Goal: Check status: Check status

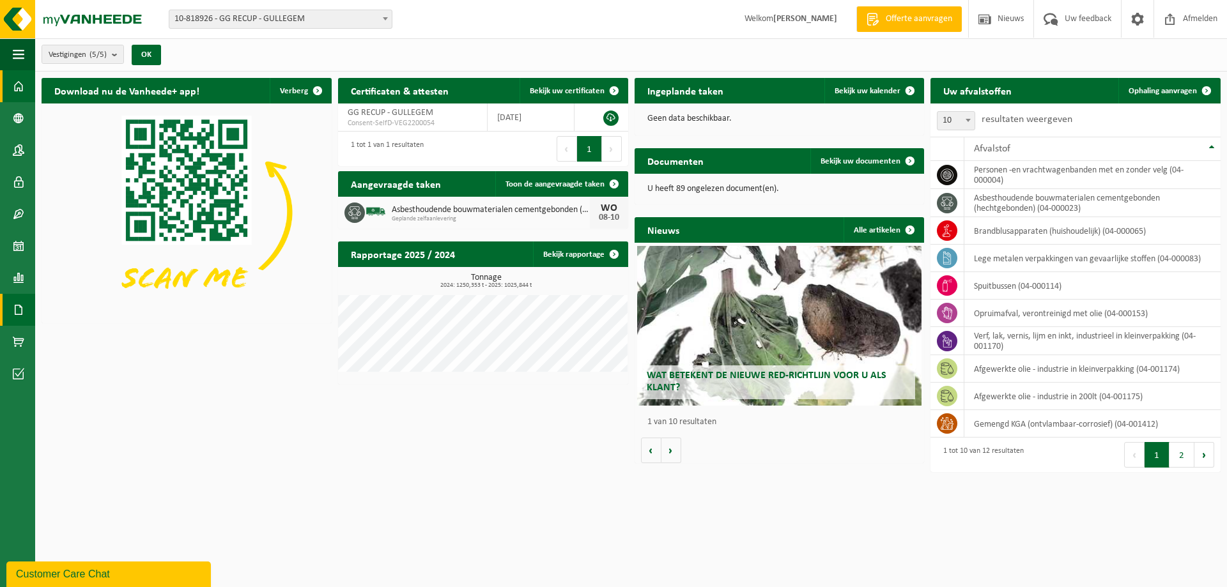
click at [22, 312] on span at bounding box center [19, 310] width 12 height 32
click at [110, 318] on link "Facturen" at bounding box center [88, 309] width 100 height 24
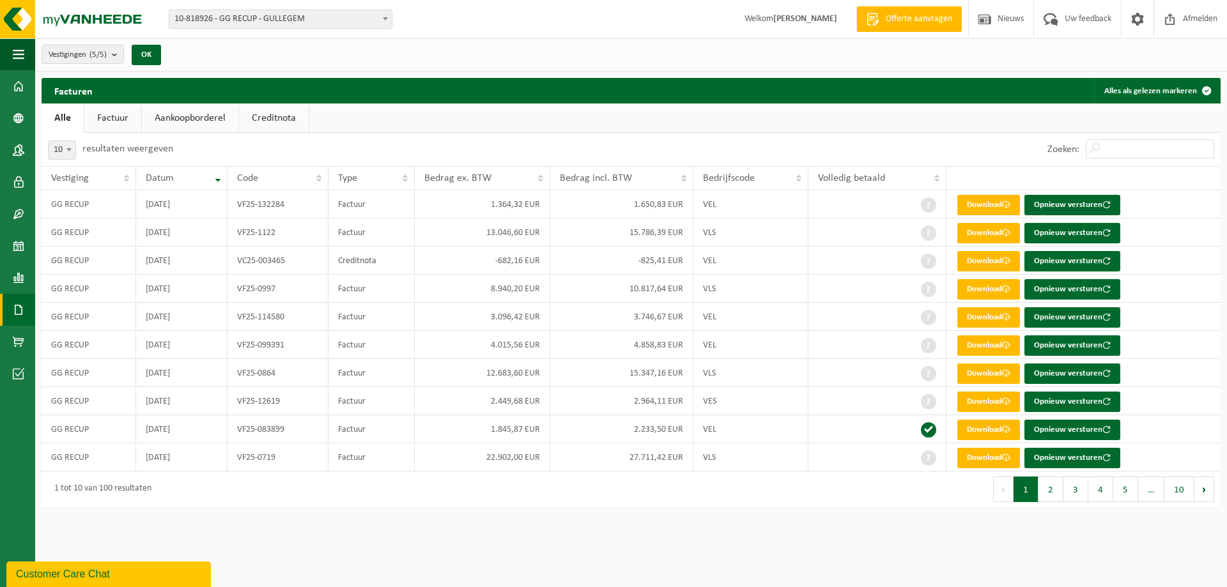
click at [18, 312] on span at bounding box center [19, 310] width 12 height 32
click at [86, 337] on span "Documenten" at bounding box center [97, 337] width 47 height 24
